Goal: Task Accomplishment & Management: Use online tool/utility

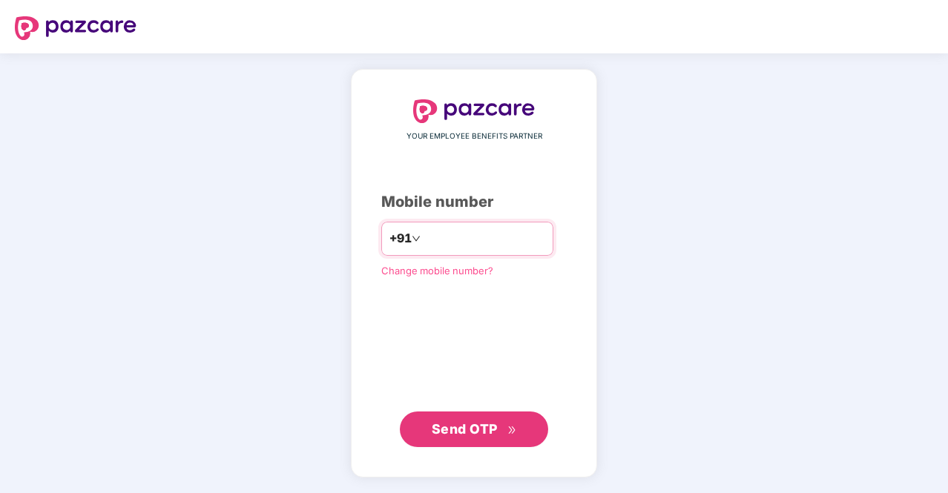
click at [481, 237] on input "number" at bounding box center [485, 239] width 122 height 24
type input "**********"
click at [500, 431] on span "Send OTP" at bounding box center [474, 429] width 85 height 21
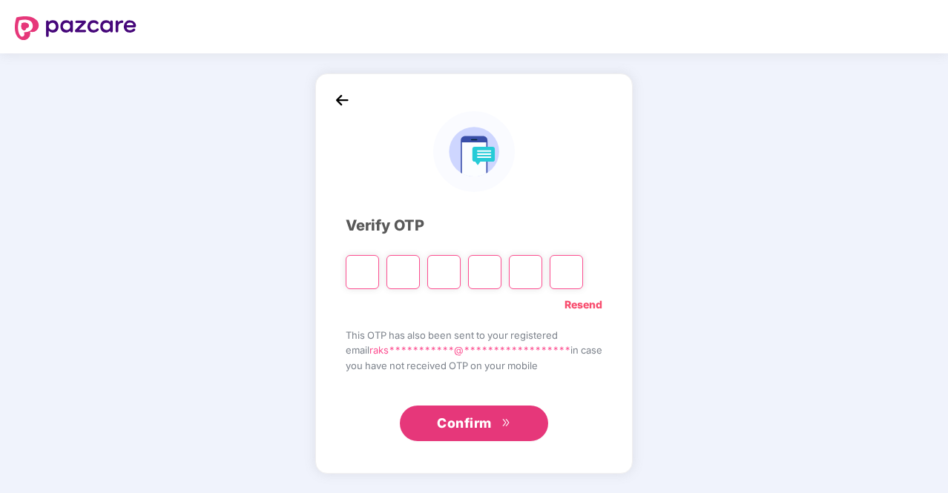
type input "*"
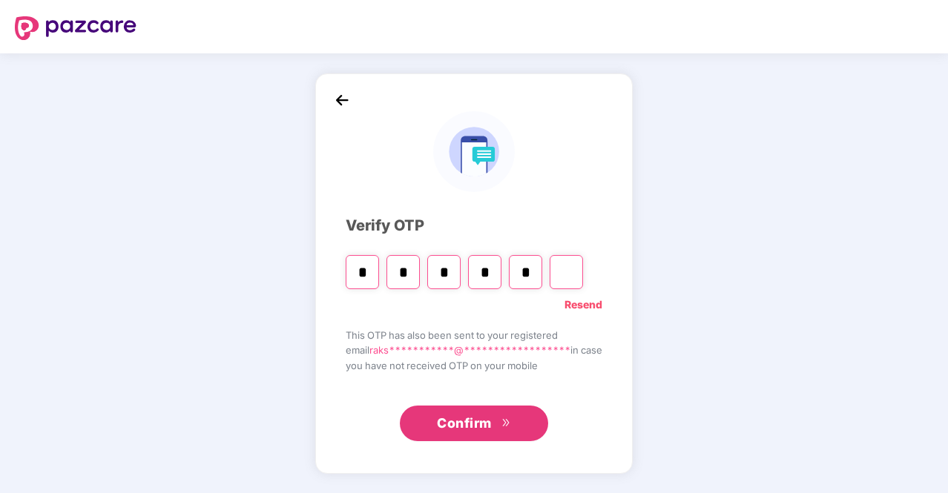
type input "*"
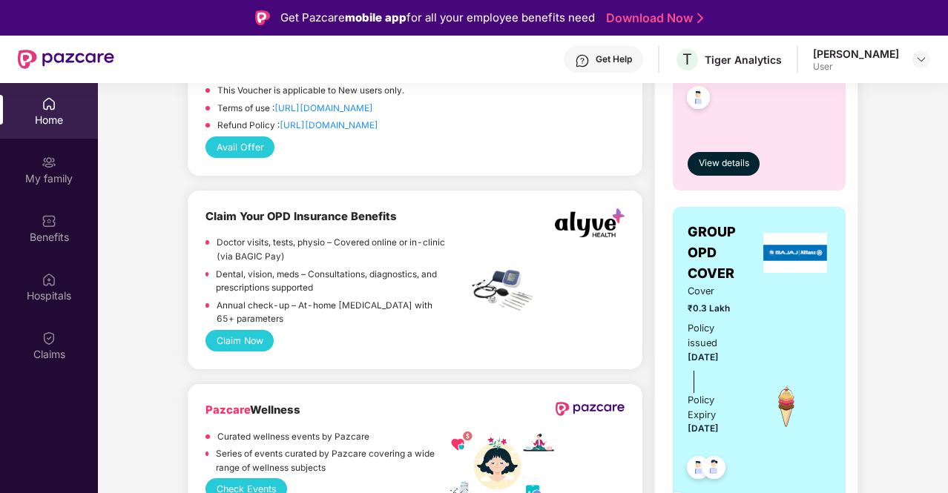
scroll to position [927, 0]
click at [246, 361] on div "Claim Your OPD Insurance Benefits Doctor visits, tests, physio – Covered online…" at bounding box center [415, 280] width 455 height 179
click at [258, 342] on button "Claim Now" at bounding box center [240, 341] width 68 height 22
